Goal: Navigation & Orientation: Find specific page/section

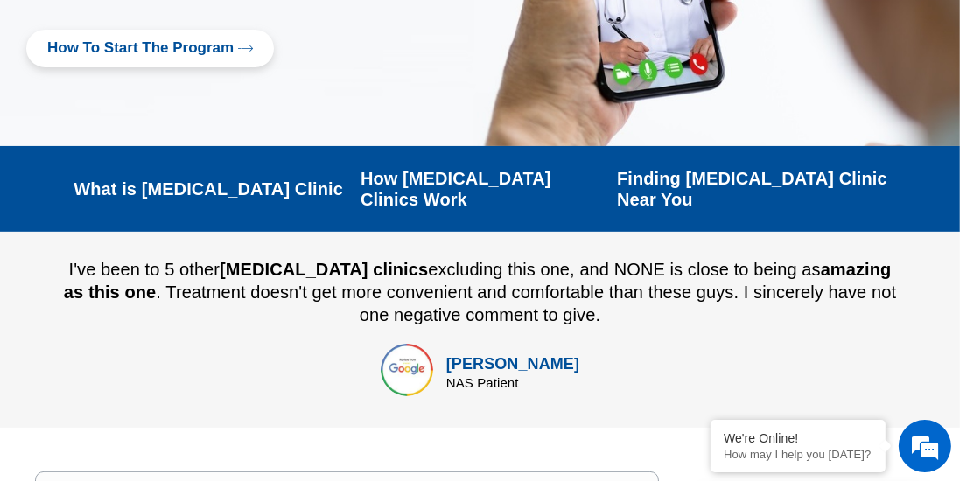
scroll to position [359, 0]
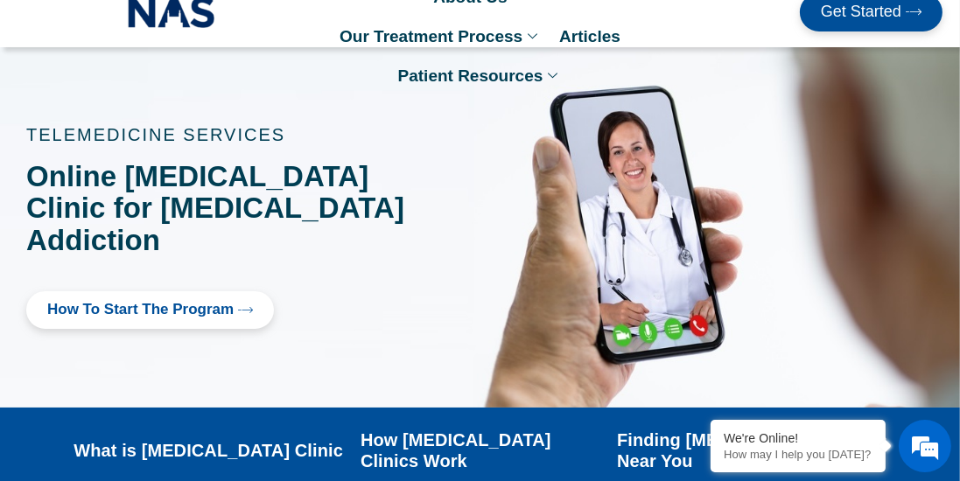
scroll to position [0, 0]
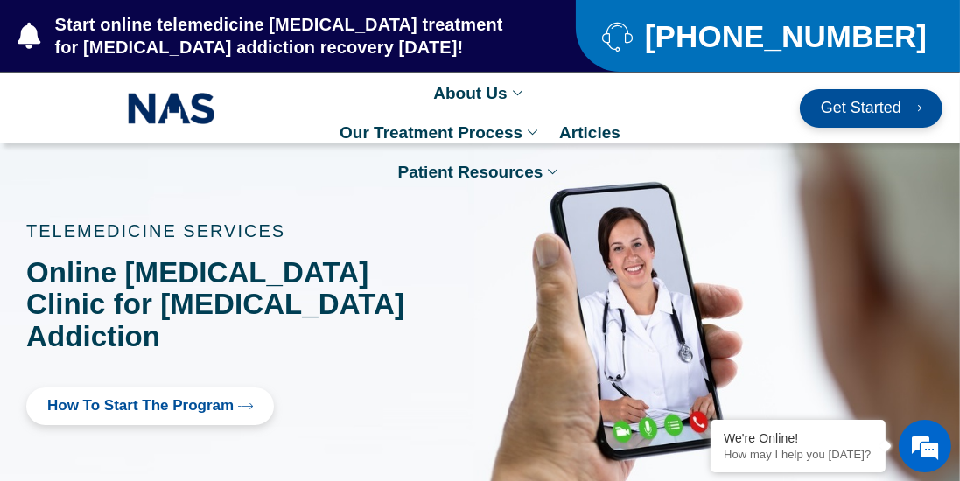
click at [472, 131] on link "Our Treatment Process" at bounding box center [441, 132] width 220 height 39
click at [419, 143] on link "Our Treatment Process" at bounding box center [441, 132] width 220 height 39
click at [470, 104] on ul "Our Mission Online [MEDICAL_DATA] Clinic Our Location" at bounding box center [555, 177] width 262 height 146
click at [494, 220] on link "Our Location" at bounding box center [555, 216] width 261 height 39
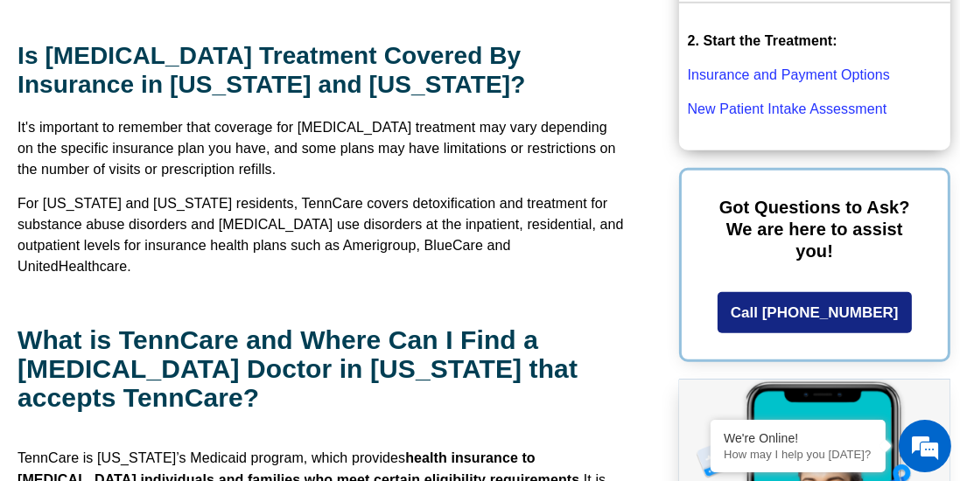
scroll to position [1389, 0]
